Goal: Task Accomplishment & Management: Complete application form

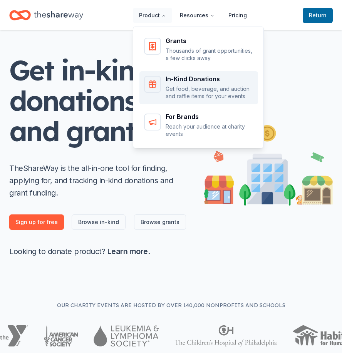
click at [225, 93] on p "Get food, beverage, and auction and raffle items for your events" at bounding box center [209, 92] width 88 height 15
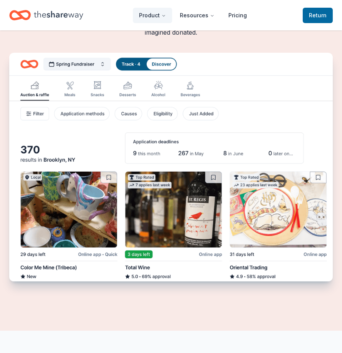
scroll to position [423, 0]
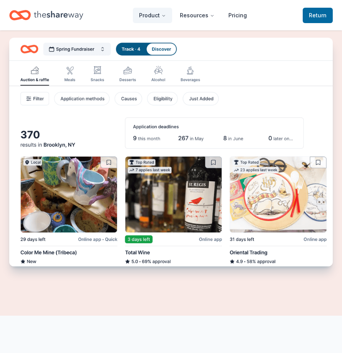
click at [93, 132] on img "Features for running your books" at bounding box center [170, 152] width 323 height 228
click at [321, 83] on img "Features for running your books" at bounding box center [170, 152] width 323 height 228
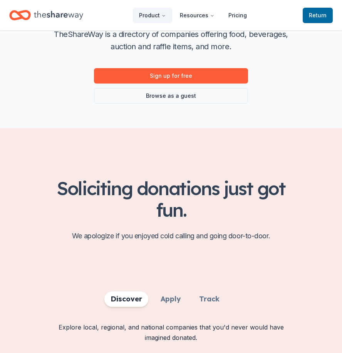
scroll to position [0, 0]
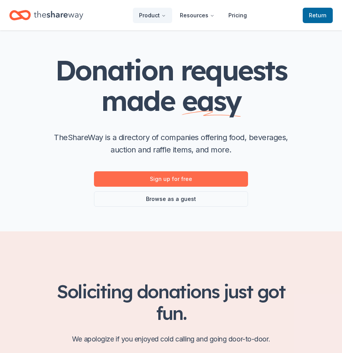
click at [197, 179] on link "Sign up for free" at bounding box center [171, 178] width 154 height 15
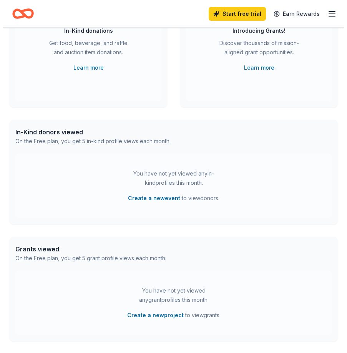
scroll to position [77, 0]
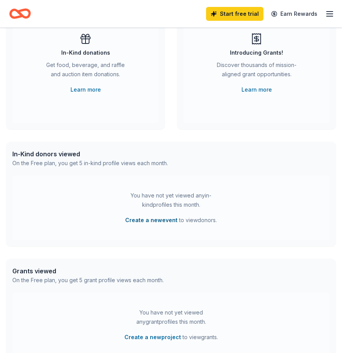
click at [164, 222] on button "Create a new event" at bounding box center [151, 219] width 52 height 9
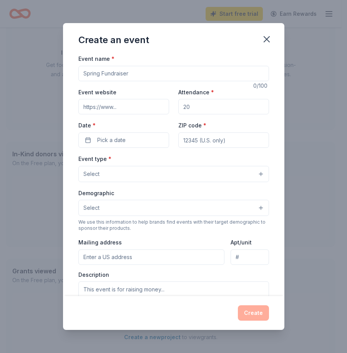
click at [137, 76] on input "Event name *" at bounding box center [173, 73] width 191 height 15
type input "Fall Business Expo 2025"
click at [199, 107] on input "Attendance *" at bounding box center [223, 106] width 91 height 15
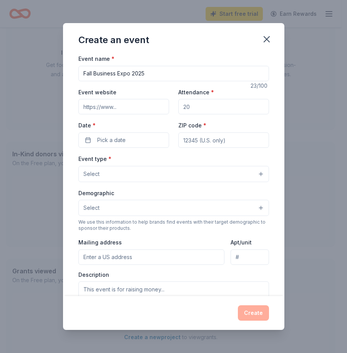
click at [199, 108] on input "Attendance *" at bounding box center [223, 106] width 91 height 15
type input "300"
click at [111, 108] on input "Event website" at bounding box center [123, 106] width 91 height 15
click at [247, 160] on div "Event type * Select" at bounding box center [173, 168] width 191 height 28
click at [136, 145] on button "Pick a date" at bounding box center [123, 139] width 91 height 15
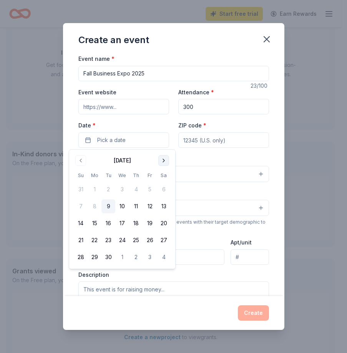
click at [161, 163] on button "Go to next month" at bounding box center [163, 160] width 11 height 11
click at [133, 188] on button "2" at bounding box center [136, 189] width 14 height 14
click at [193, 140] on input "ZIP code *" at bounding box center [223, 139] width 91 height 15
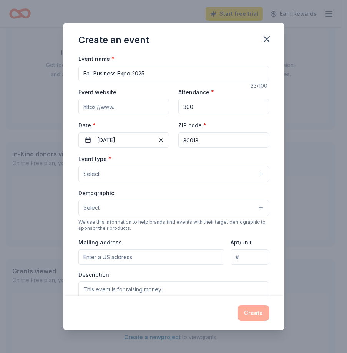
type input "30013"
click at [248, 285] on textarea at bounding box center [173, 298] width 191 height 35
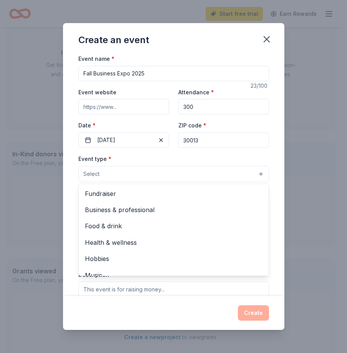
click at [177, 170] on button "Select" at bounding box center [173, 174] width 191 height 16
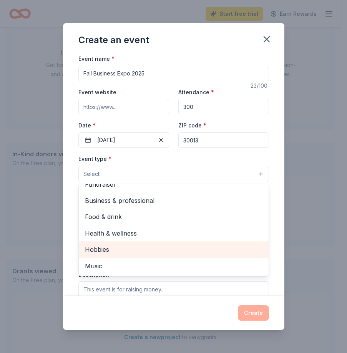
scroll to position [0, 0]
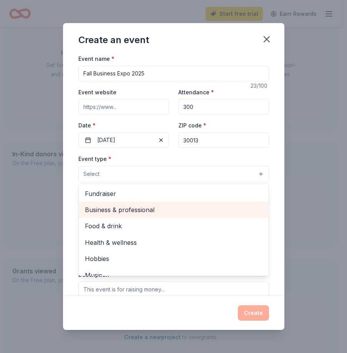
click at [168, 210] on span "Business & professional" at bounding box center [174, 210] width 178 height 10
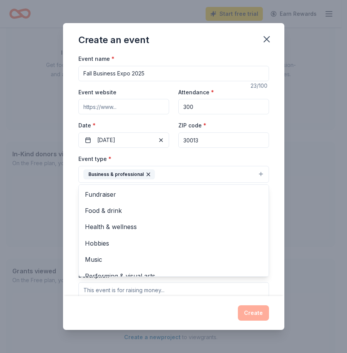
click at [270, 198] on div "Event name * Fall Business Expo 2025 23 /100 Event website Attendance * 300 Dat…" at bounding box center [174, 175] width 222 height 242
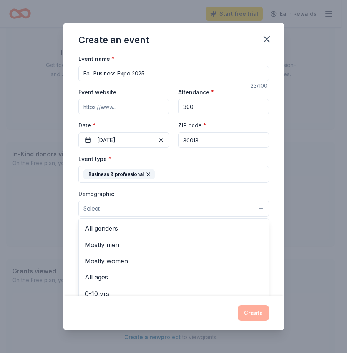
click at [157, 210] on button "Select" at bounding box center [173, 208] width 191 height 16
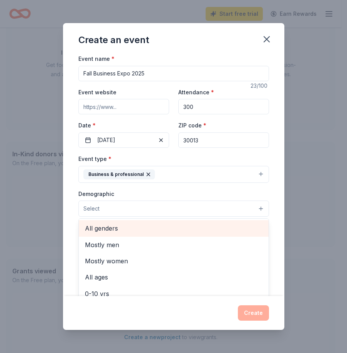
click at [172, 223] on div "All genders" at bounding box center [174, 228] width 190 height 16
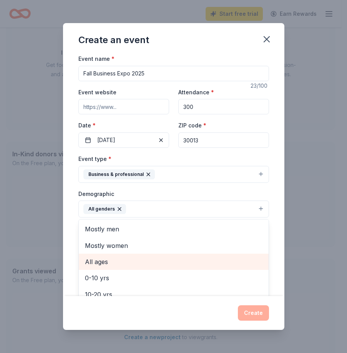
click at [160, 262] on span "All ages" at bounding box center [174, 262] width 178 height 10
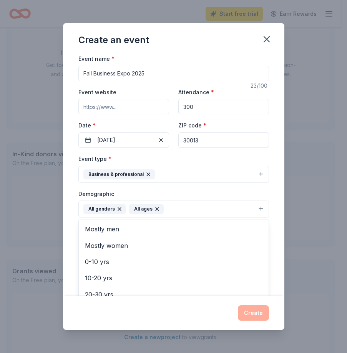
click at [276, 210] on div "Event name * Fall Business Expo 2025 23 /100 Event website Attendance * 300 Dat…" at bounding box center [174, 175] width 222 height 242
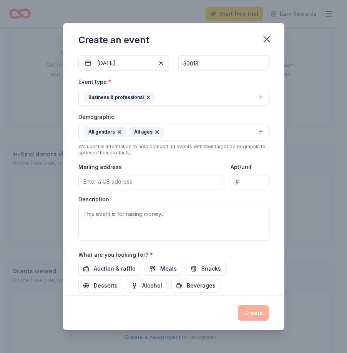
scroll to position [115, 0]
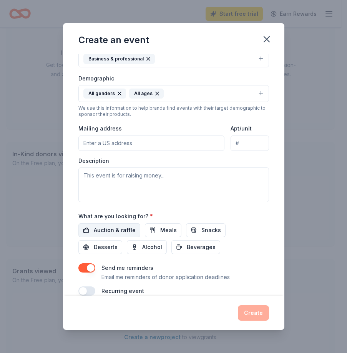
click at [118, 233] on span "Auction & raffle" at bounding box center [115, 229] width 42 height 9
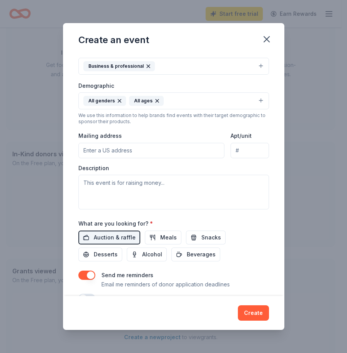
scroll to position [89, 0]
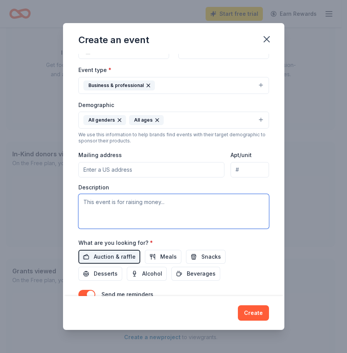
click at [199, 208] on textarea at bounding box center [173, 211] width 191 height 35
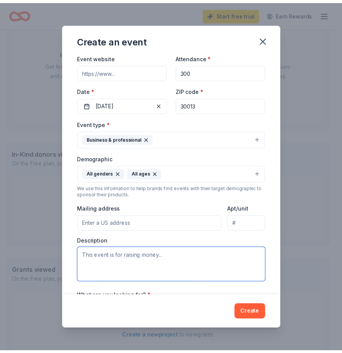
scroll to position [77, 0]
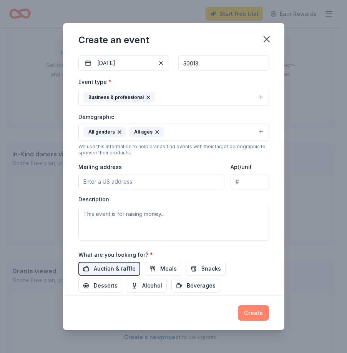
click at [248, 313] on button "Create" at bounding box center [253, 312] width 31 height 15
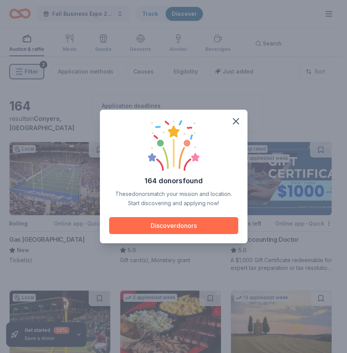
click at [205, 227] on button "Discover donors" at bounding box center [173, 225] width 129 height 17
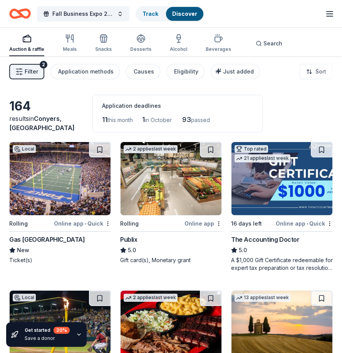
scroll to position [38, 0]
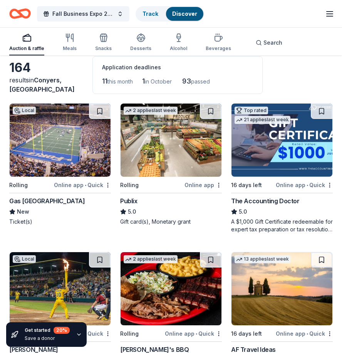
click at [277, 160] on img at bounding box center [281, 139] width 101 height 73
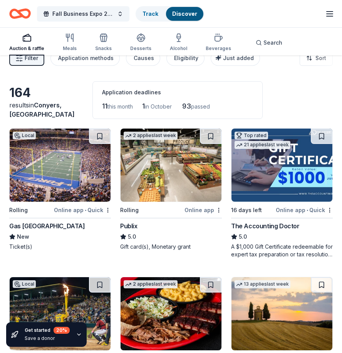
scroll to position [0, 0]
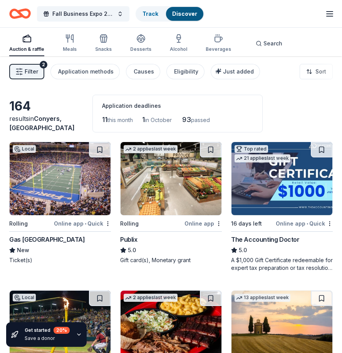
click at [160, 190] on img at bounding box center [170, 178] width 101 height 73
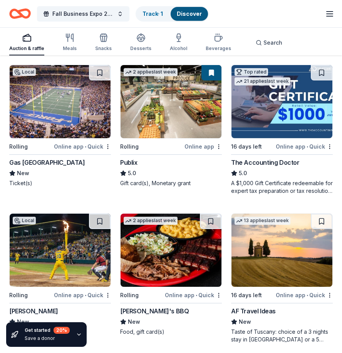
scroll to position [38, 0]
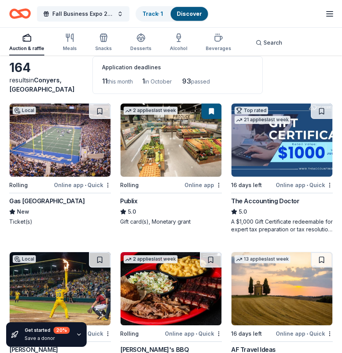
click at [80, 147] on img at bounding box center [60, 139] width 101 height 73
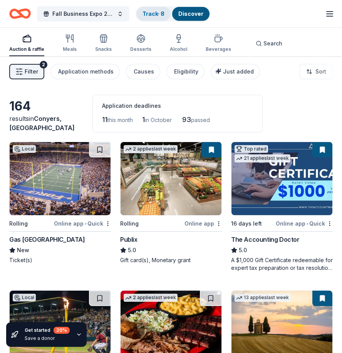
click at [165, 17] on div "Track · 8" at bounding box center [153, 14] width 34 height 14
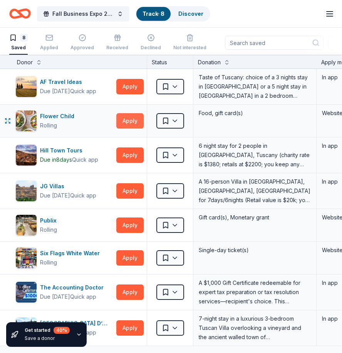
click at [131, 124] on button "Apply" at bounding box center [129, 120] width 27 height 15
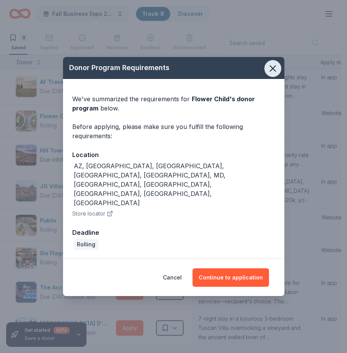
click at [275, 74] on icon "button" at bounding box center [273, 68] width 11 height 11
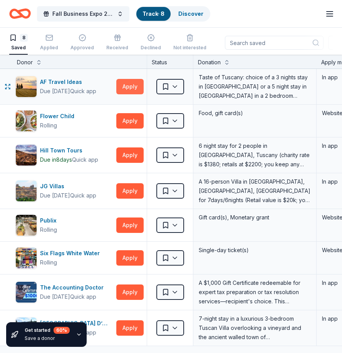
click at [129, 89] on button "Apply" at bounding box center [129, 86] width 27 height 15
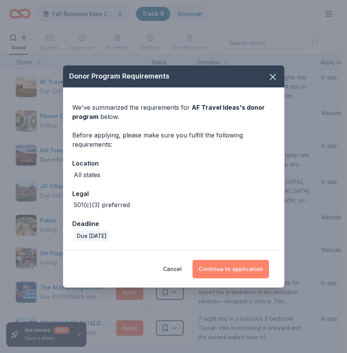
click at [244, 272] on button "Continue to application" at bounding box center [231, 269] width 77 height 18
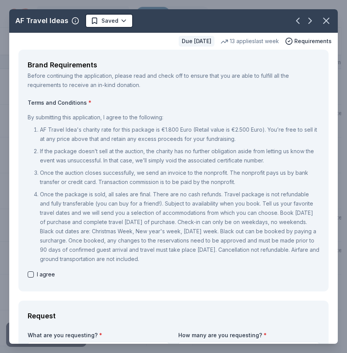
click at [35, 271] on div "I agree" at bounding box center [174, 274] width 292 height 9
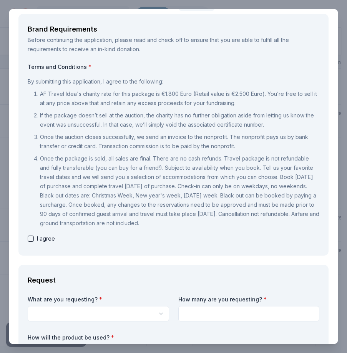
scroll to position [77, 0]
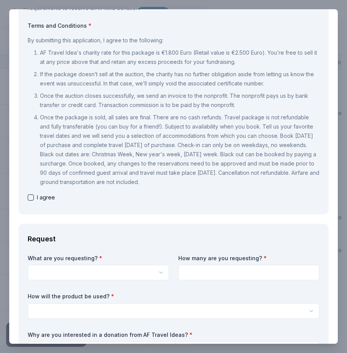
click at [31, 194] on button "button" at bounding box center [31, 197] width 6 height 6
checkbox input "true"
click at [97, 264] on div "What are you requesting? * Taste of Tuscany: choice of a 3 nights stay in Flore…" at bounding box center [99, 267] width 142 height 26
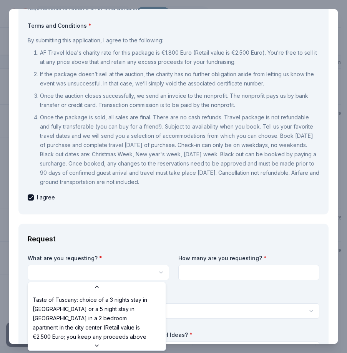
click at [101, 277] on html "Fall Business Expo 2025 Track · 8 Discover Start free trial Earn Rewards 8 Save…" at bounding box center [173, 176] width 347 height 353
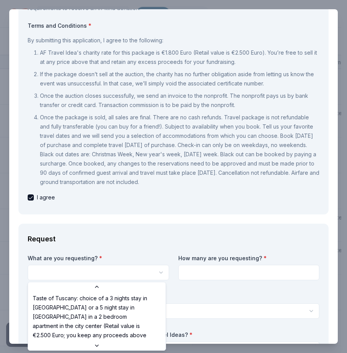
select select "Taste of Tuscany: choice of a 3 nights stay in Florence or a 5 night stay in Co…"
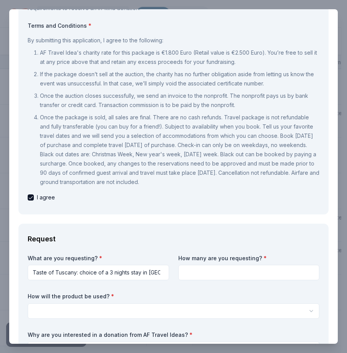
click at [230, 271] on input at bounding box center [249, 272] width 142 height 15
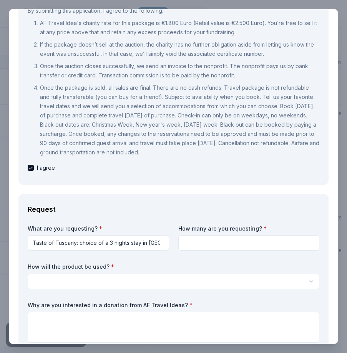
scroll to position [154, 0]
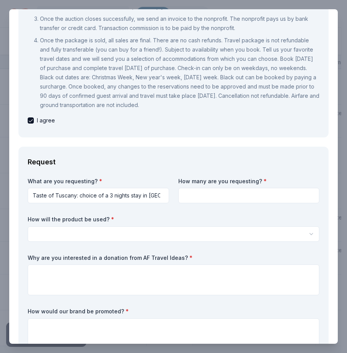
type input "3"
type input "1"
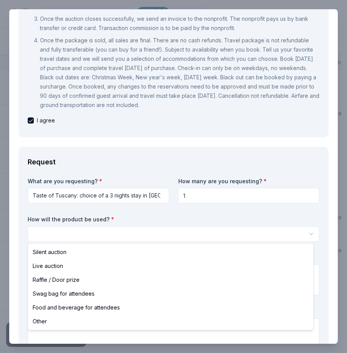
click at [160, 239] on html "Fall Business Expo 2025 Track · 8 Discover Start free trial Earn Rewards 8 Save…" at bounding box center [173, 176] width 347 height 353
select select "raffleDoorPrize"
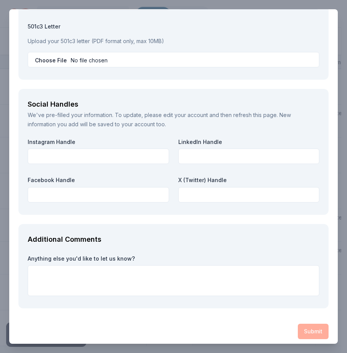
scroll to position [1088, 0]
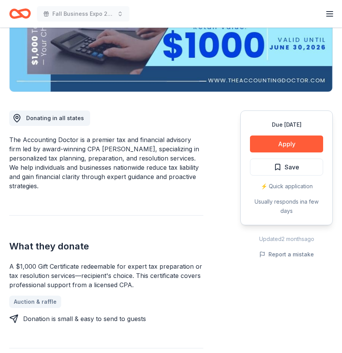
scroll to position [154, 0]
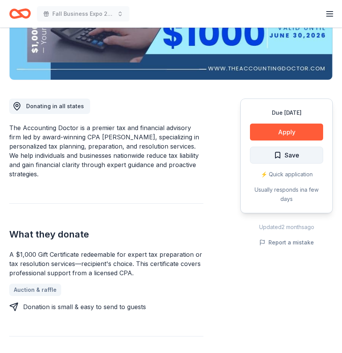
click at [282, 154] on span "Save" at bounding box center [285, 155] width 25 height 10
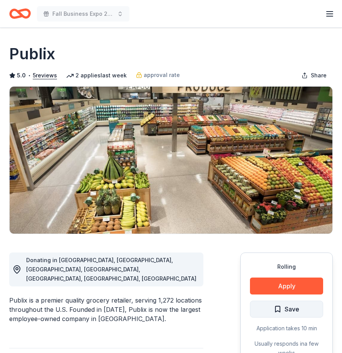
click at [282, 309] on span "Save" at bounding box center [285, 309] width 25 height 10
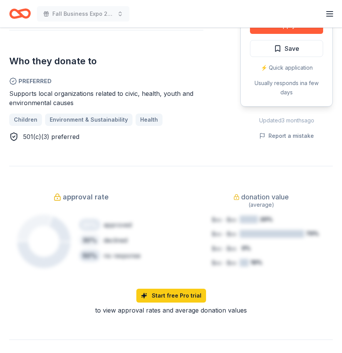
scroll to position [308, 0]
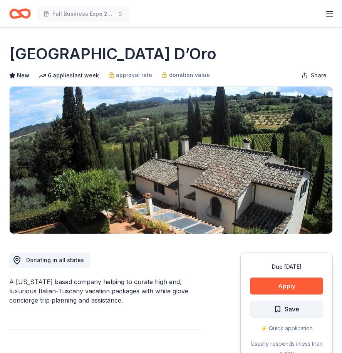
click at [275, 310] on span "Save" at bounding box center [285, 309] width 25 height 10
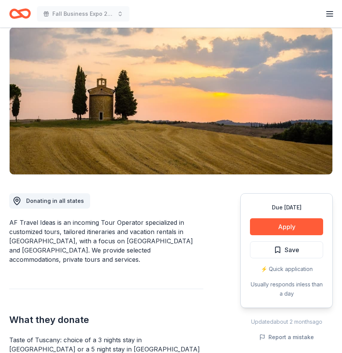
scroll to position [77, 0]
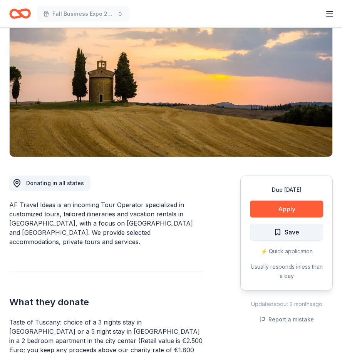
click at [273, 233] on button "Save" at bounding box center [286, 231] width 73 height 17
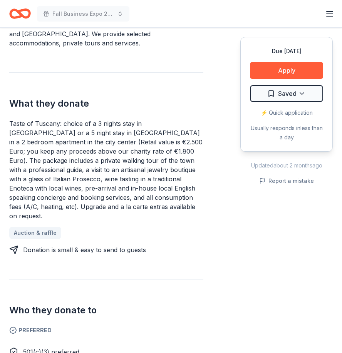
scroll to position [269, 0]
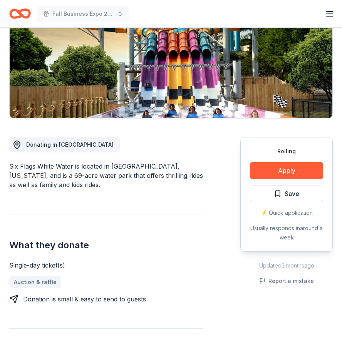
scroll to position [77, 0]
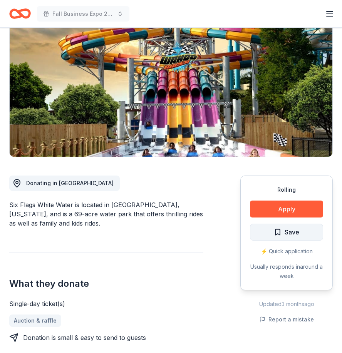
click at [297, 230] on span "Save" at bounding box center [291, 232] width 15 height 10
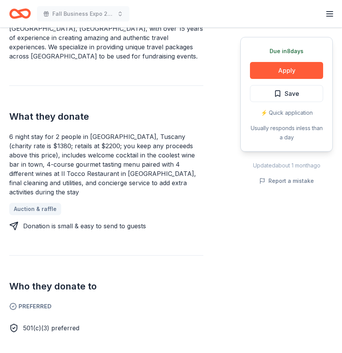
scroll to position [154, 0]
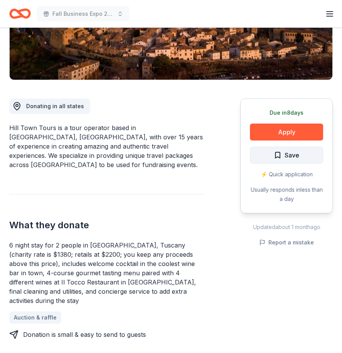
click at [277, 155] on span "Save" at bounding box center [285, 155] width 25 height 10
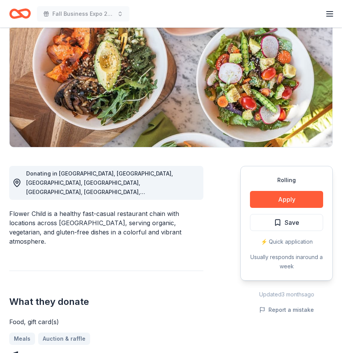
scroll to position [38, 0]
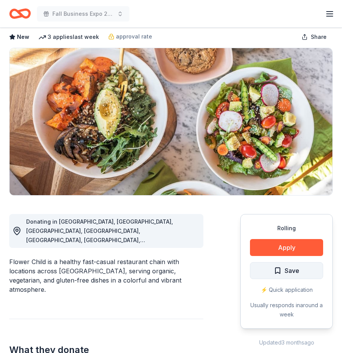
click at [293, 277] on button "Save" at bounding box center [286, 270] width 73 height 17
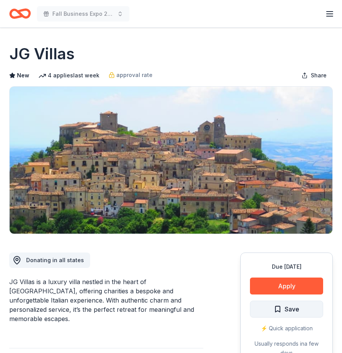
click at [300, 314] on button "Save" at bounding box center [286, 308] width 73 height 17
